Goal: Transaction & Acquisition: Purchase product/service

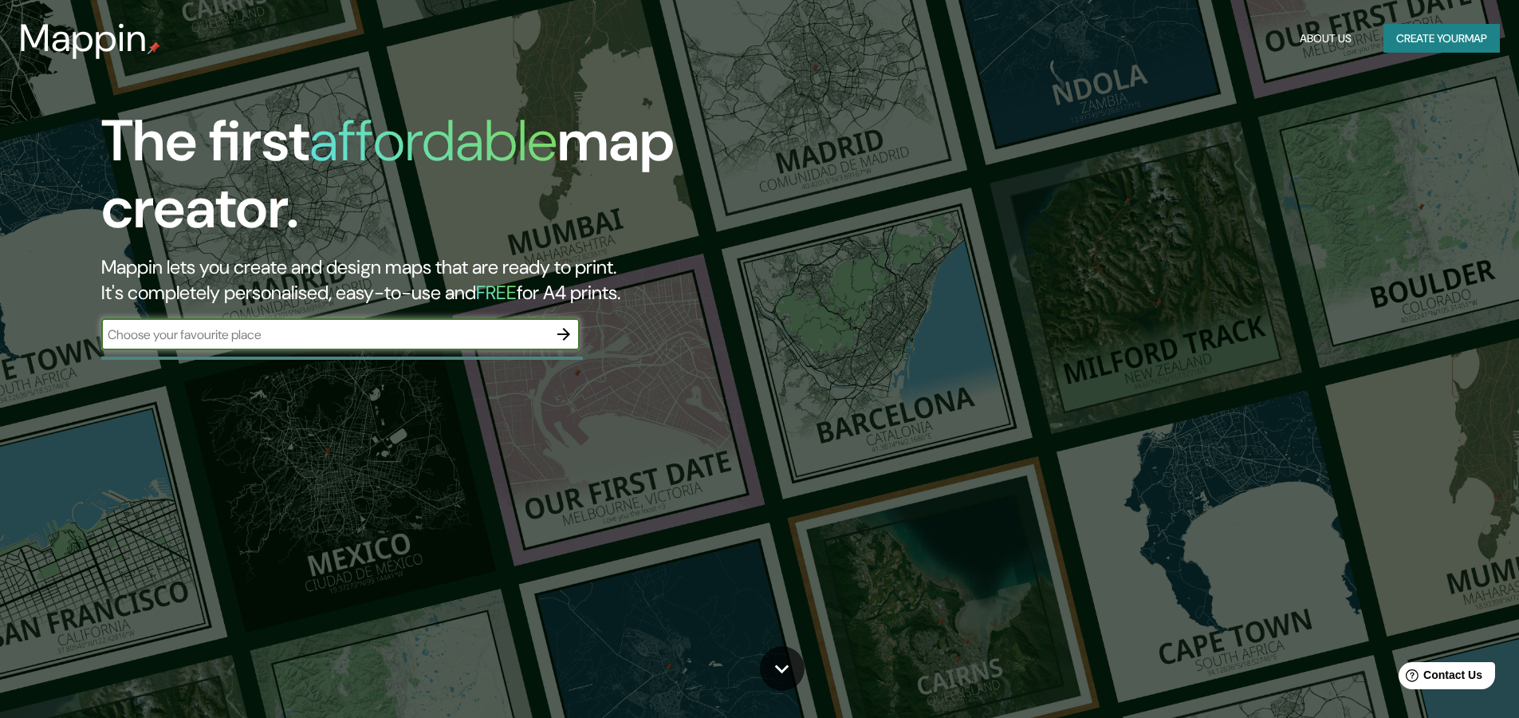
click at [402, 332] on input "text" at bounding box center [324, 334] width 447 height 18
paste input "Calle 90. No 91-52. [STREET_ADDRESS][PERSON_NAME]"
type input "Calle 90. No 91-52. [STREET_ADDRESS][PERSON_NAME]"
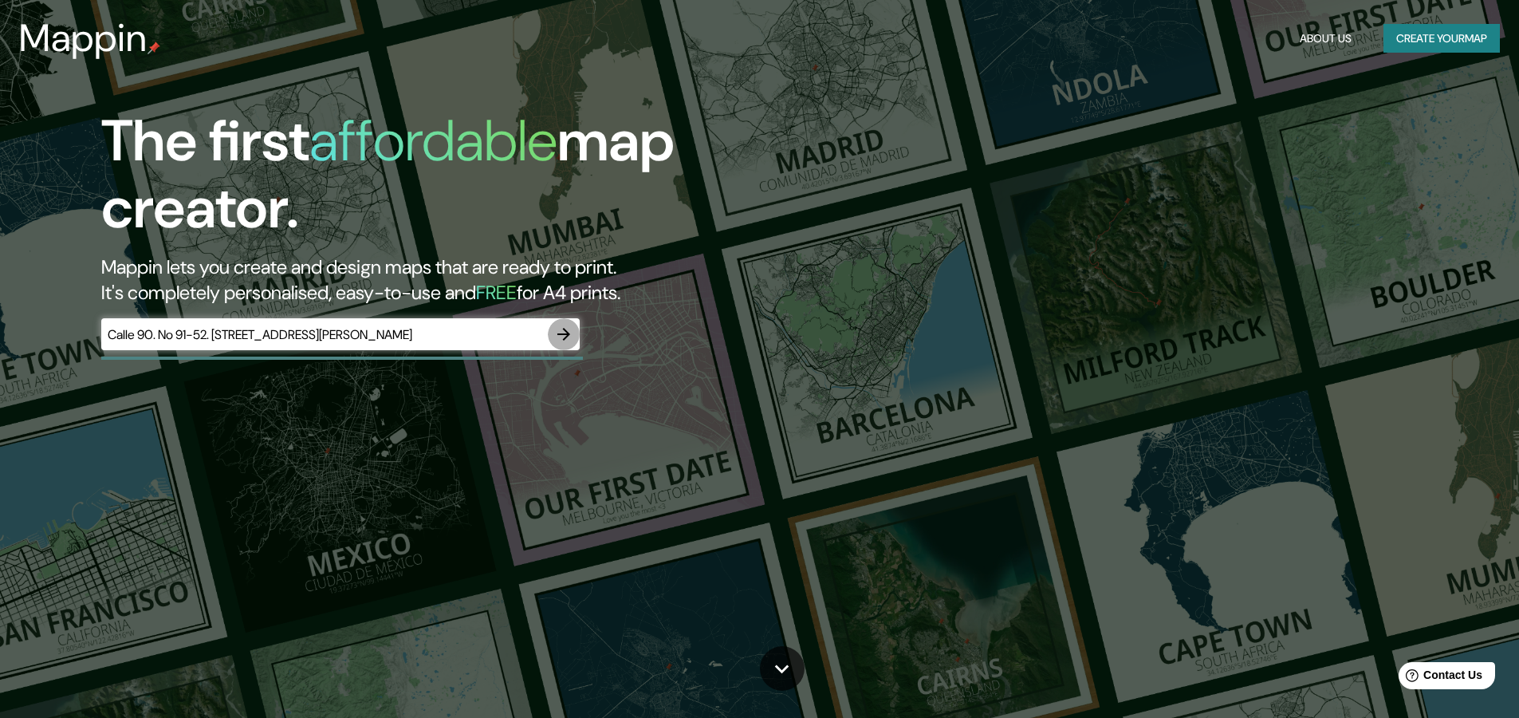
click at [562, 331] on icon "button" at bounding box center [563, 334] width 19 height 19
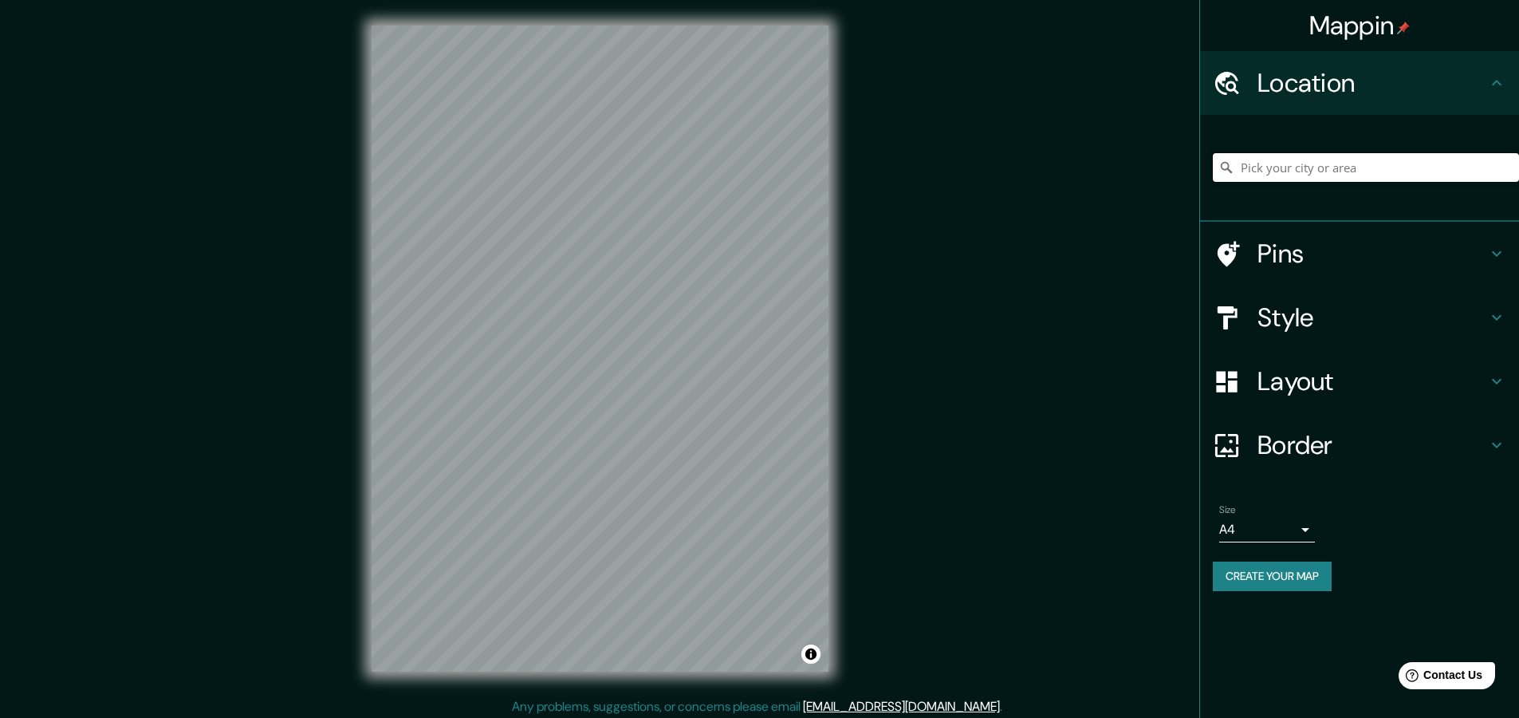
click at [1299, 175] on input "Pick your city or area" at bounding box center [1366, 167] width 306 height 29
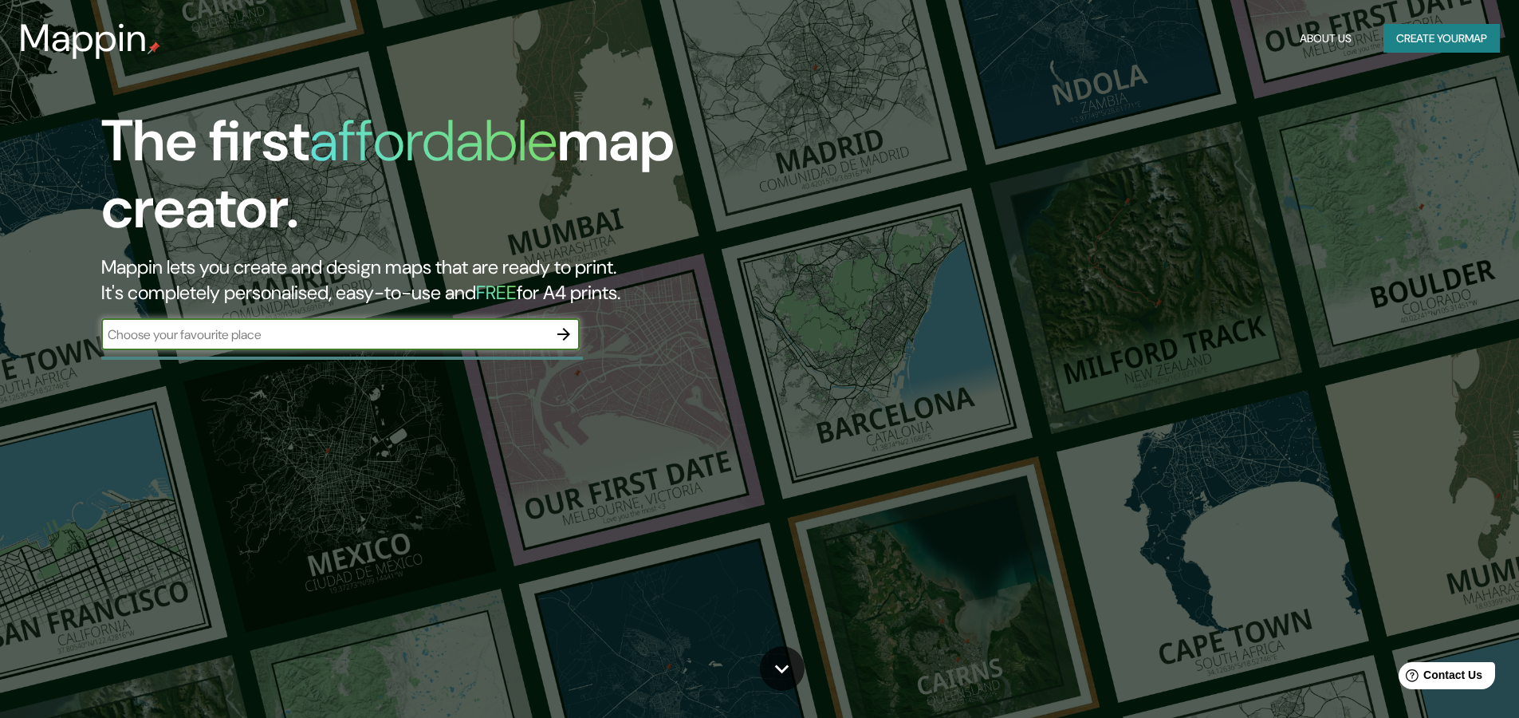
click at [268, 337] on input "text" at bounding box center [324, 334] width 447 height 18
type input "Calle 90. No 91-52. [STREET_ADDRESS][PERSON_NAME] [GEOGRAPHIC_DATA] [GEOGRAPHIC…"
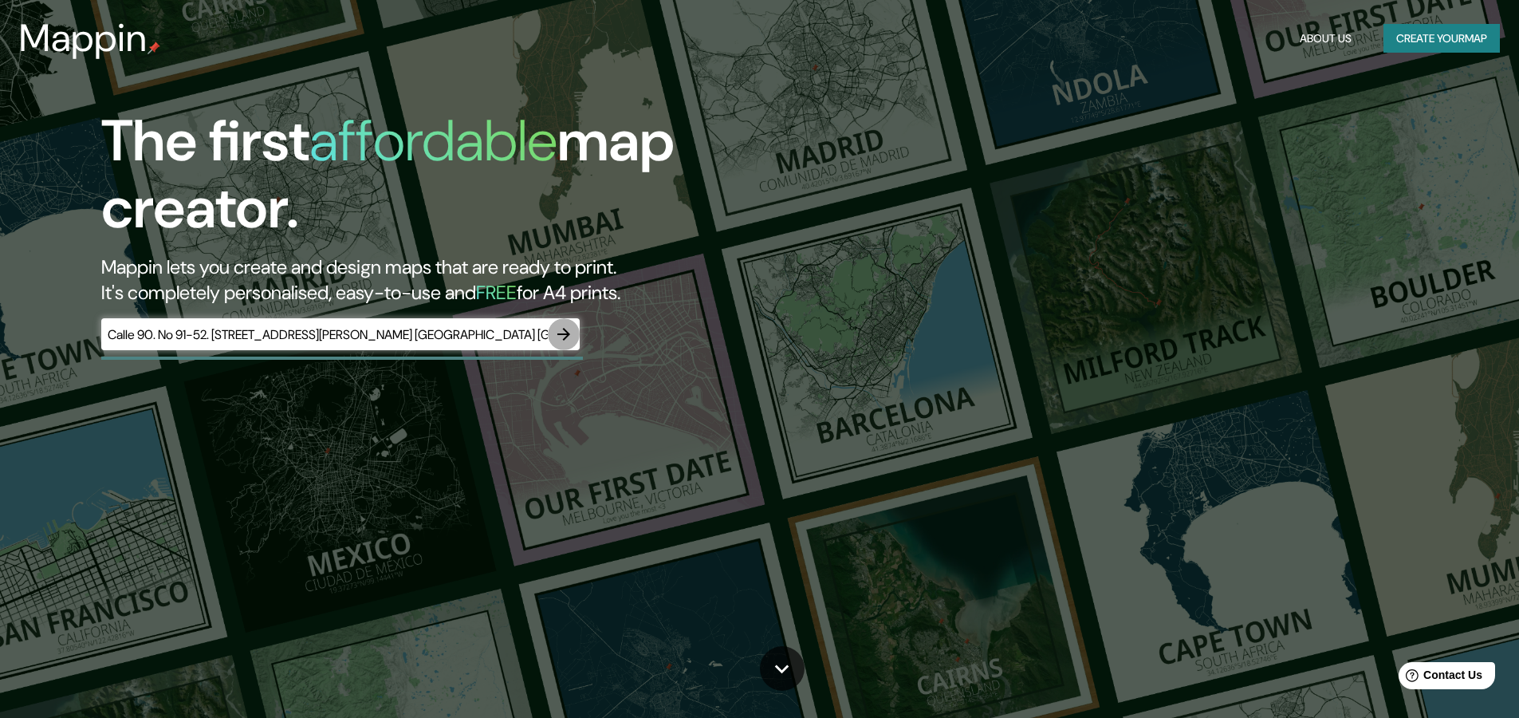
click at [561, 336] on icon "button" at bounding box center [563, 334] width 19 height 19
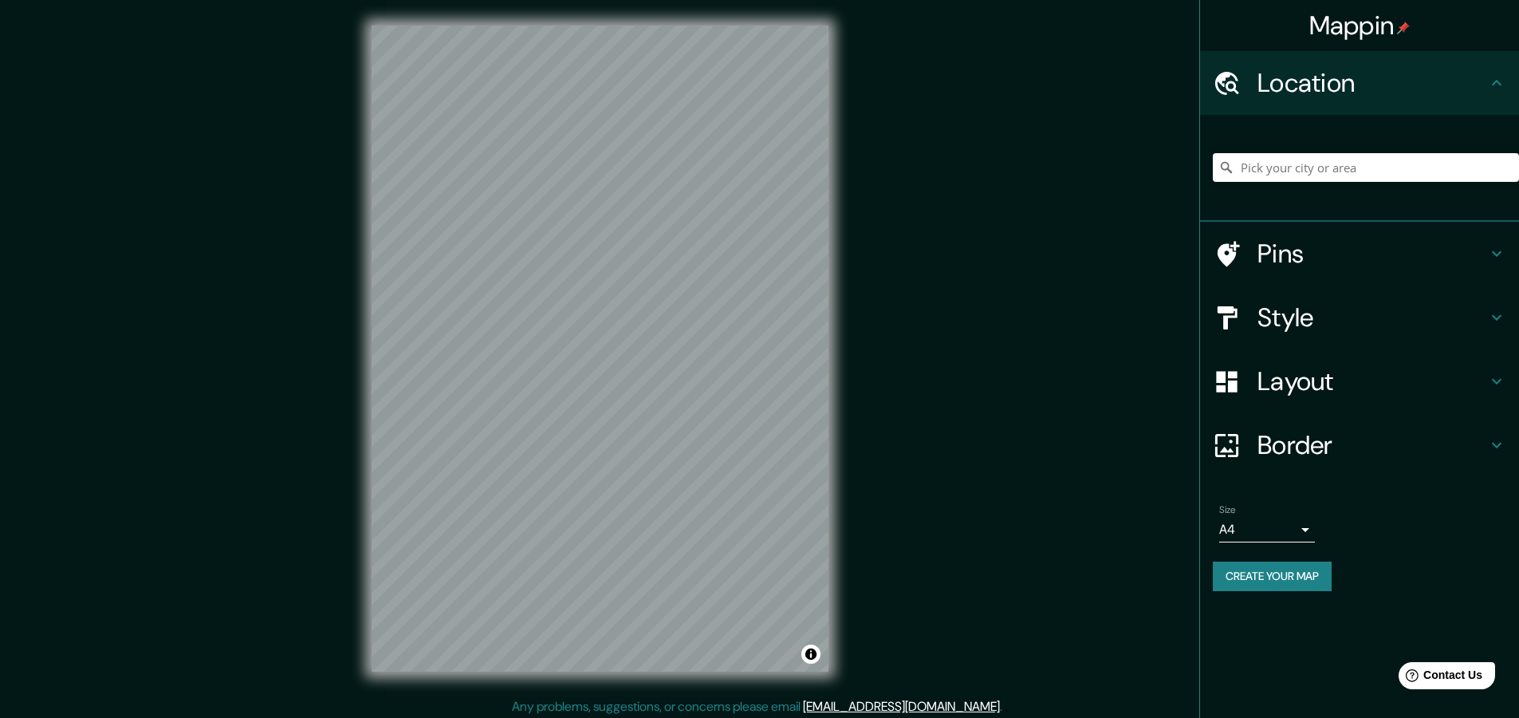
click at [1415, 186] on div at bounding box center [1366, 168] width 306 height 80
click at [1415, 180] on input "Pick your city or area" at bounding box center [1366, 167] width 306 height 29
click at [1417, 178] on input "Pick your city or area" at bounding box center [1366, 167] width 306 height 29
paste input "Calle 90. No 91-52. [STREET_ADDRESS][PERSON_NAME]"
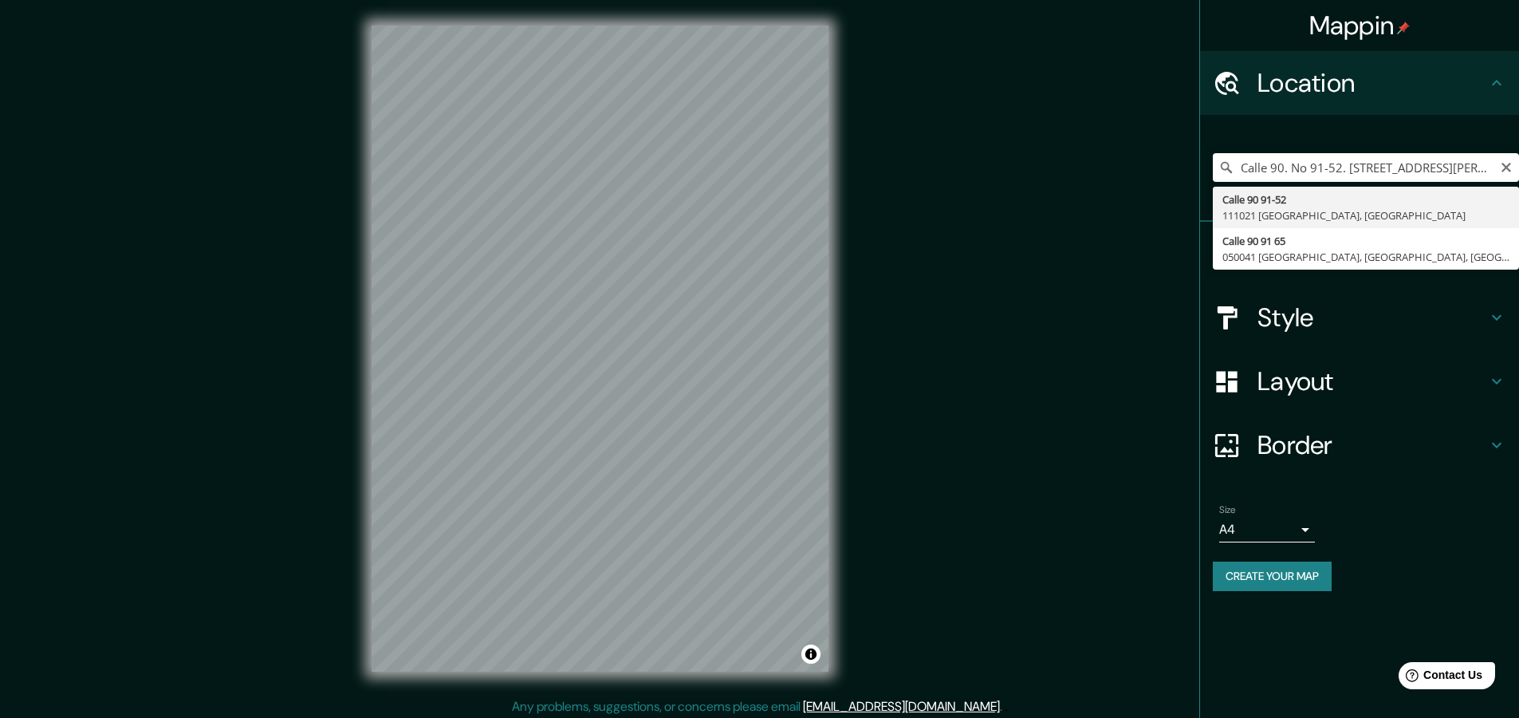
type input "[STREET_ADDRESS]"
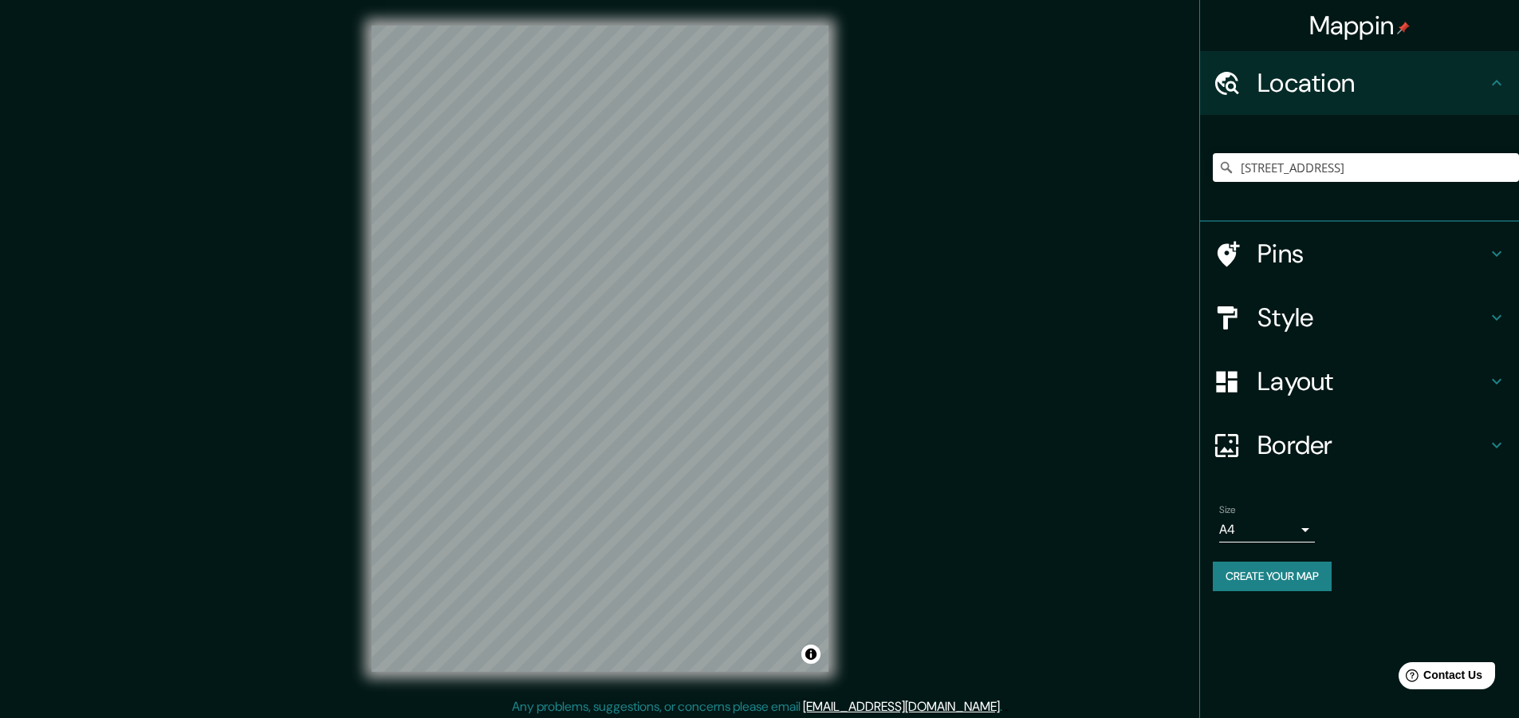
click at [1246, 249] on div at bounding box center [1235, 254] width 45 height 28
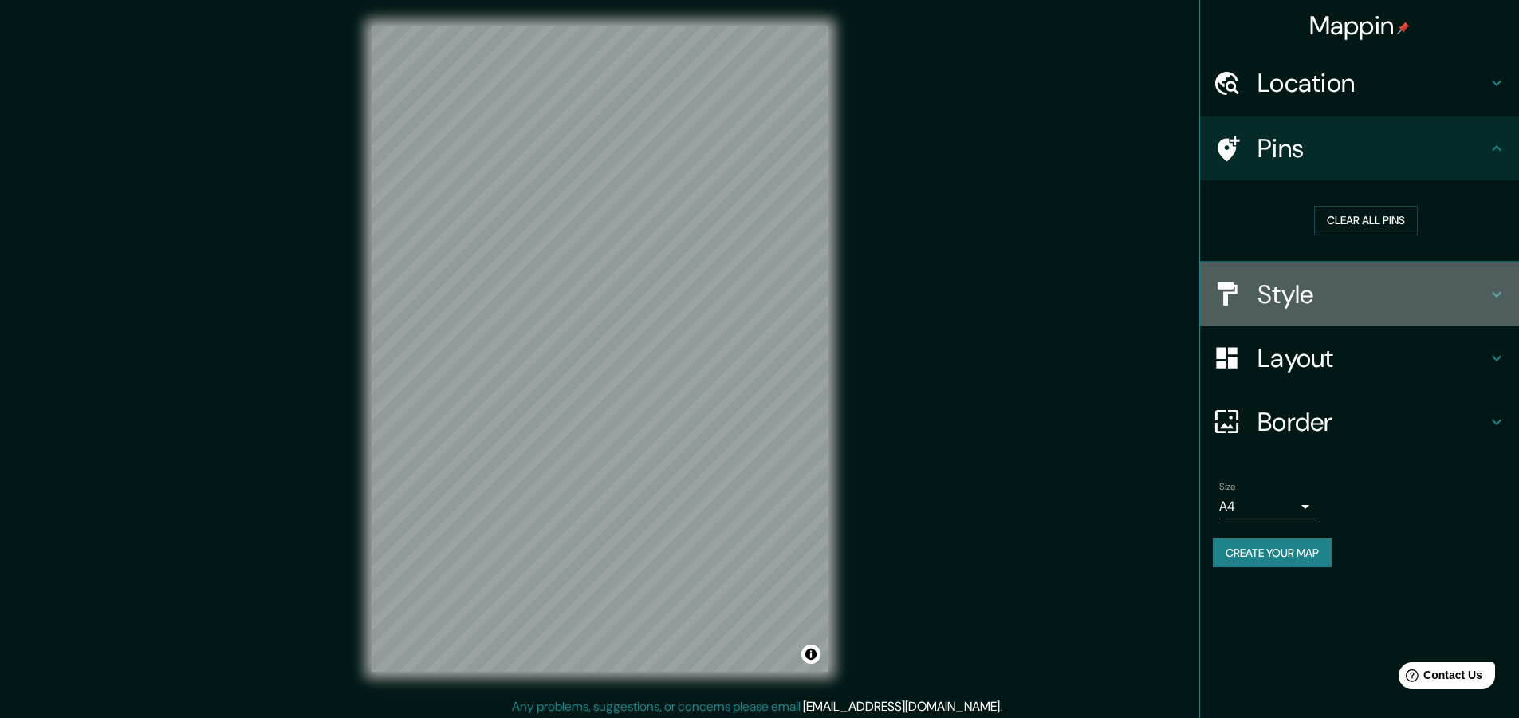
click at [1220, 313] on div "Style" at bounding box center [1359, 294] width 319 height 64
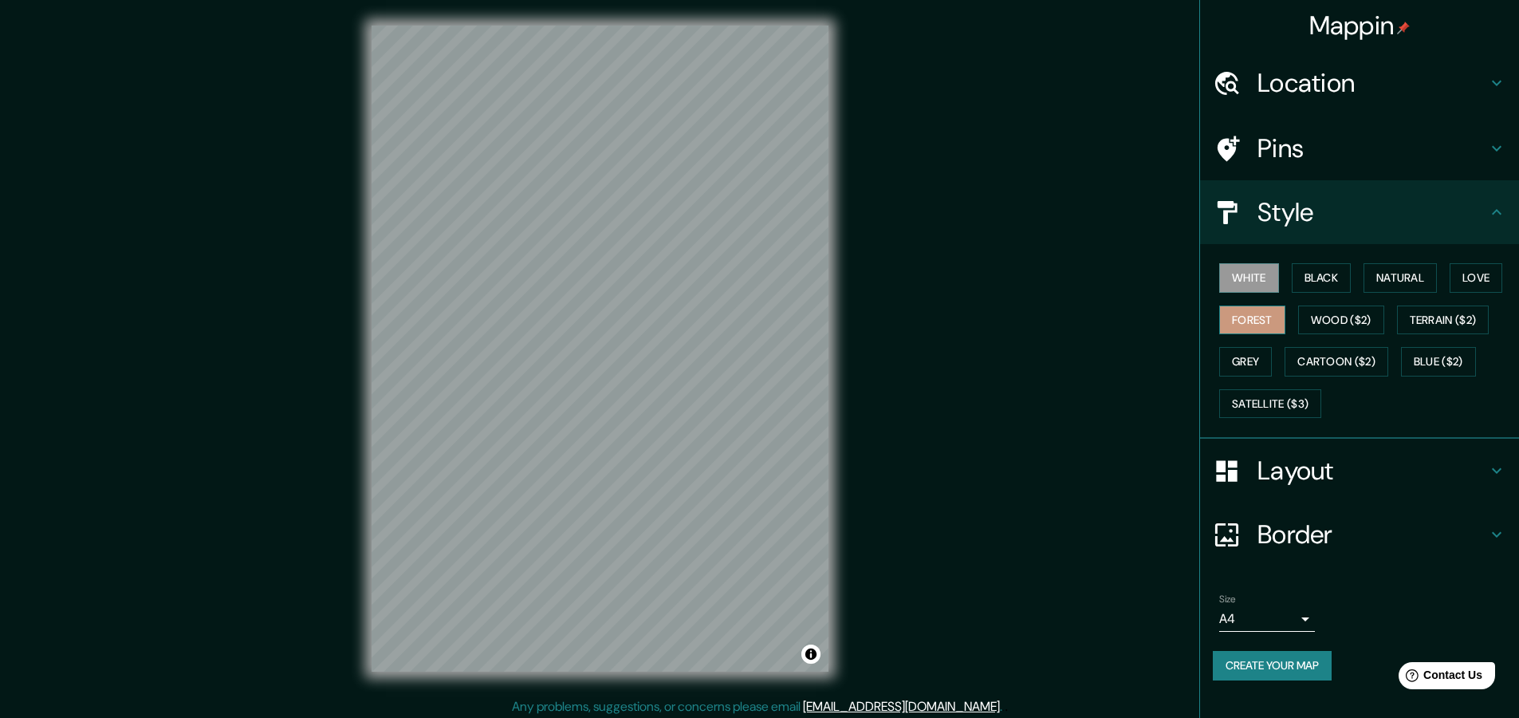
click at [1256, 320] on button "Forest" at bounding box center [1252, 320] width 66 height 30
click at [1321, 272] on button "Black" at bounding box center [1322, 278] width 60 height 30
click at [1375, 276] on button "Natural" at bounding box center [1400, 278] width 73 height 30
click at [1478, 288] on button "Love" at bounding box center [1476, 278] width 53 height 30
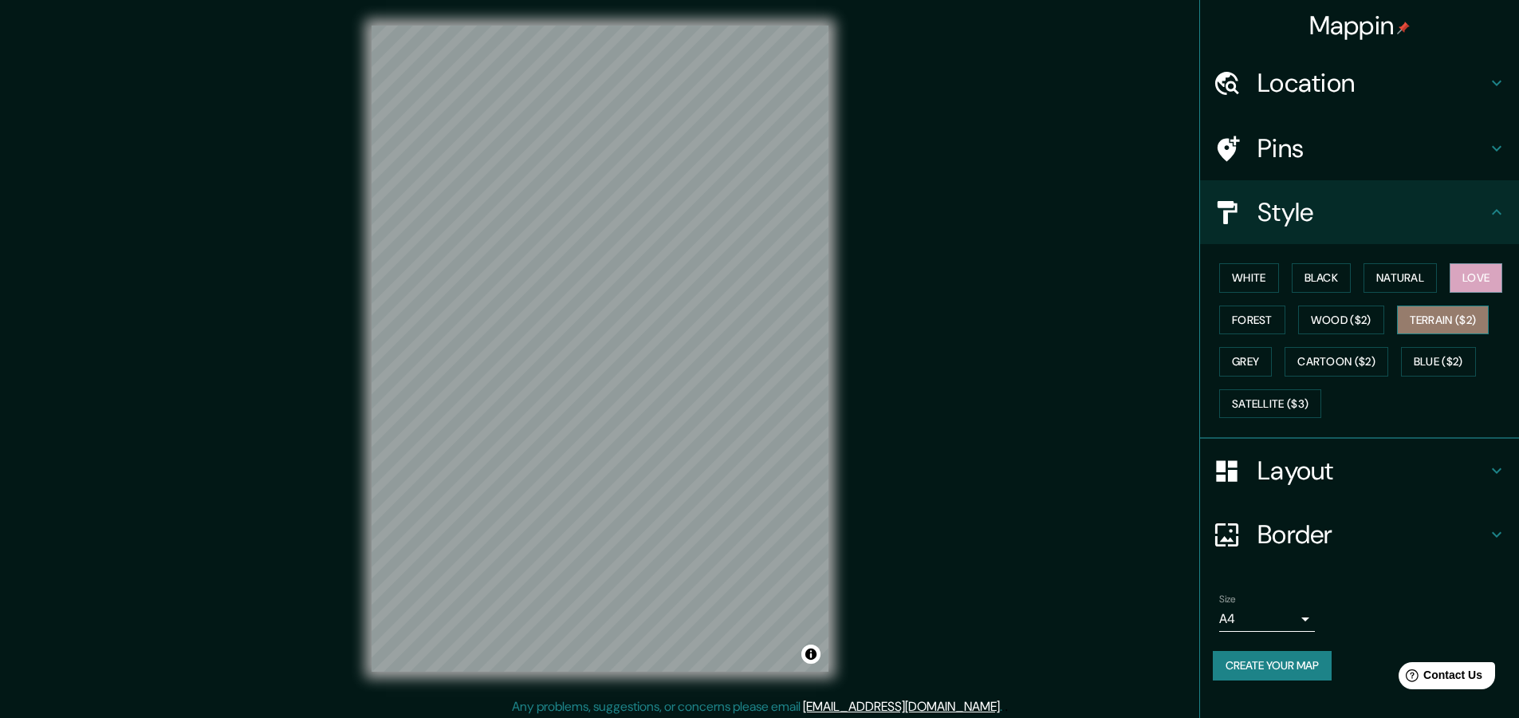
click at [1447, 313] on button "Terrain ($2)" at bounding box center [1443, 320] width 93 height 30
click at [1437, 358] on button "Blue ($2)" at bounding box center [1438, 362] width 75 height 30
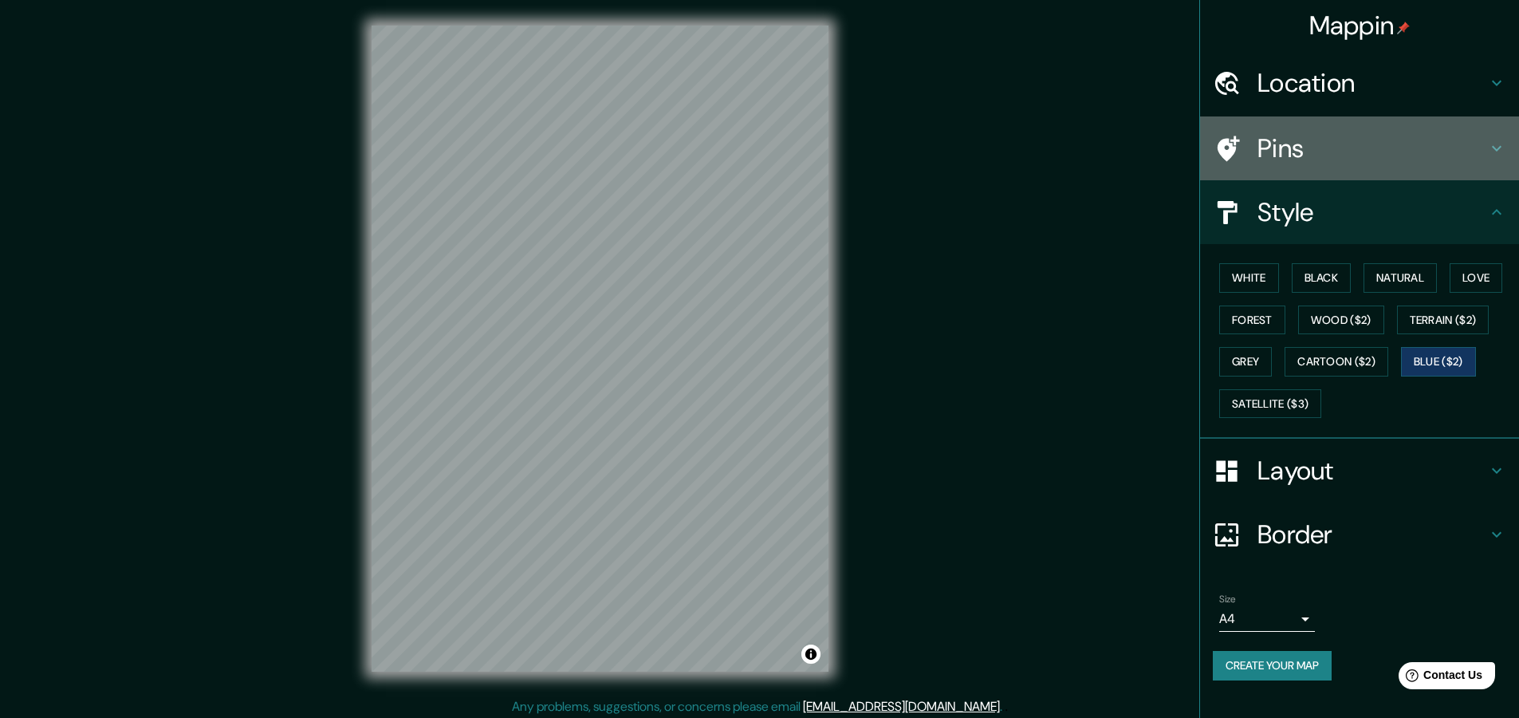
click at [1321, 139] on h4 "Pins" at bounding box center [1373, 148] width 230 height 32
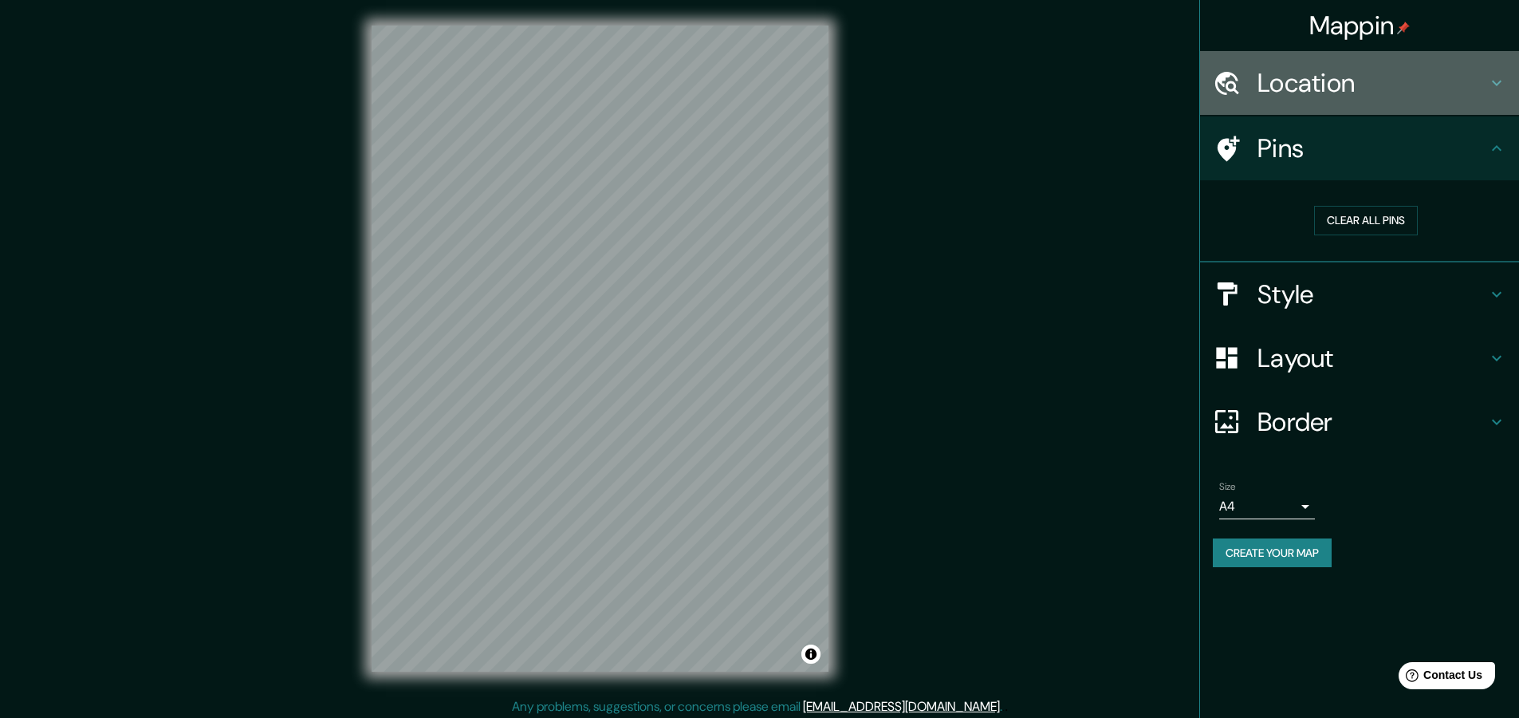
click at [1350, 112] on div "Location" at bounding box center [1359, 83] width 319 height 64
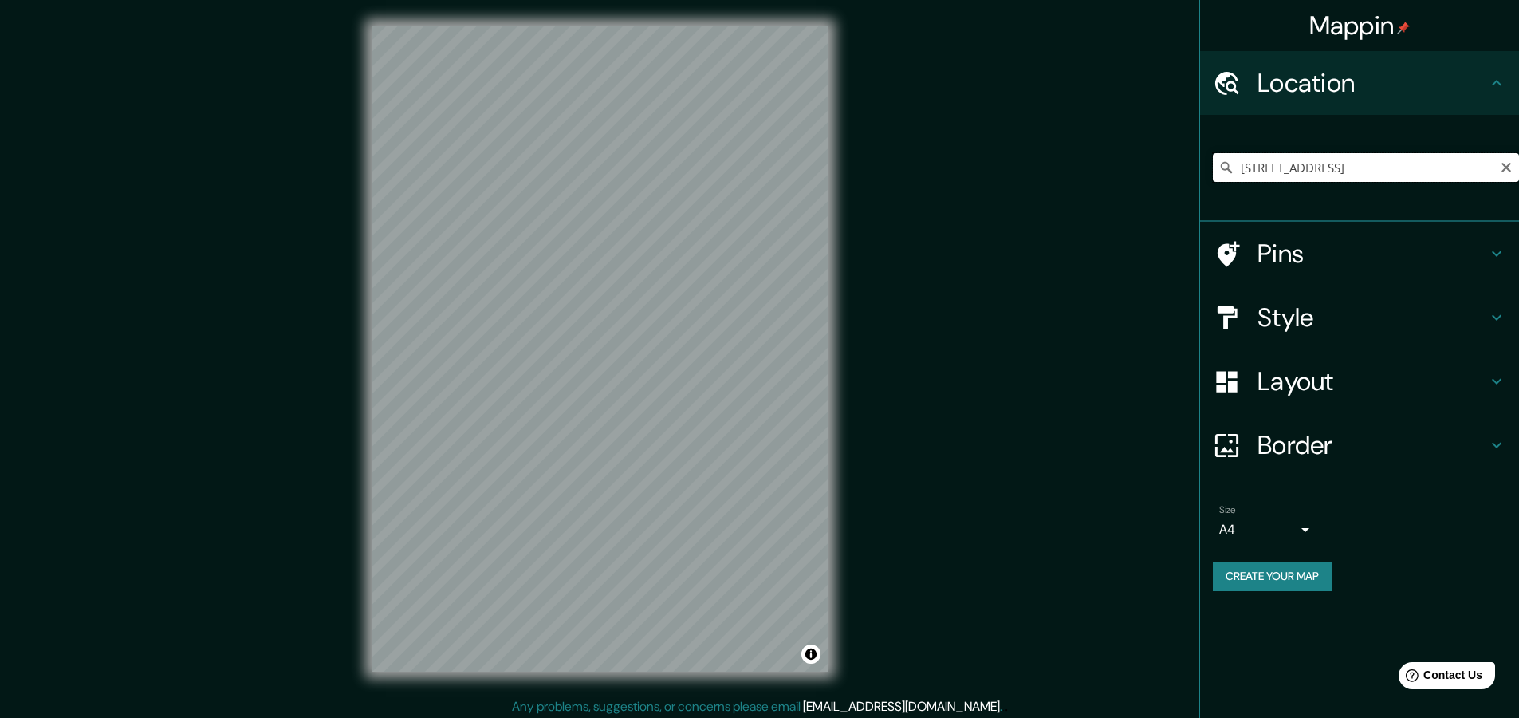
click at [1479, 165] on input "[STREET_ADDRESS]" at bounding box center [1366, 167] width 306 height 29
click at [1340, 0] on div "Mappin" at bounding box center [1359, 25] width 319 height 51
